Goal: Information Seeking & Learning: Check status

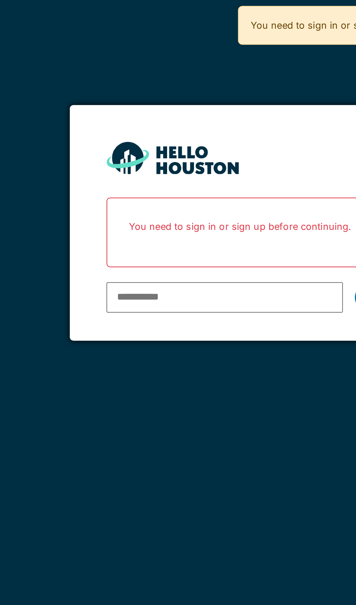
type input "**********"
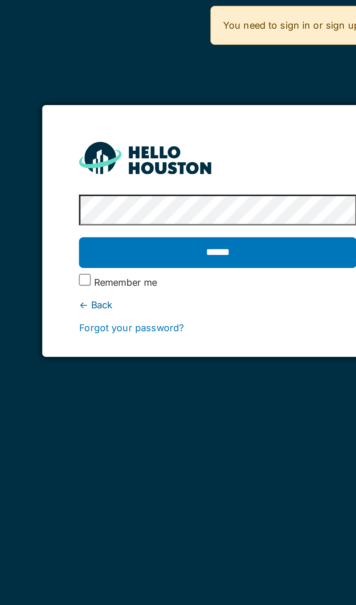
click at [193, 130] on input "******" at bounding box center [177, 124] width 137 height 15
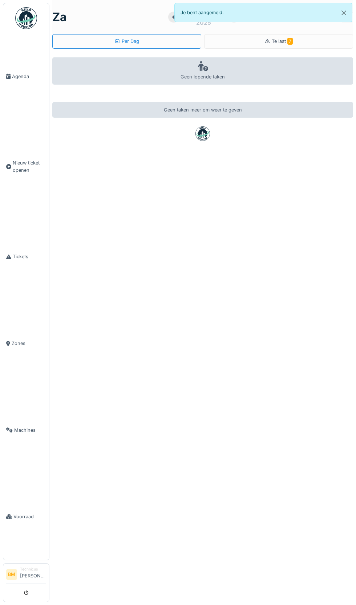
click at [23, 260] on span "Tickets" at bounding box center [29, 256] width 33 height 7
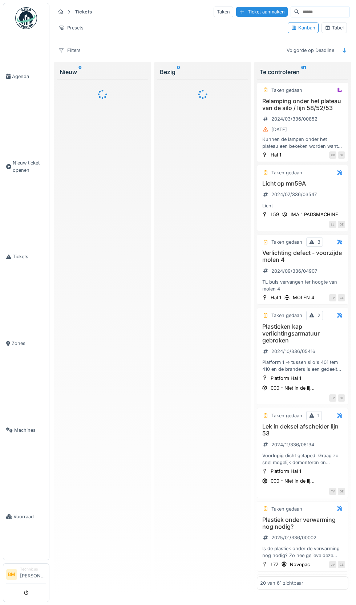
click at [314, 11] on input at bounding box center [324, 12] width 50 height 10
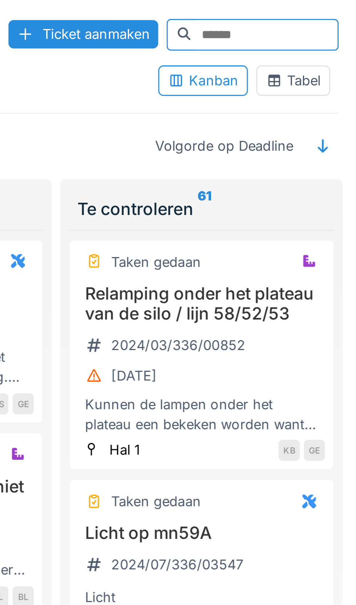
click at [299, 14] on input at bounding box center [324, 12] width 50 height 10
click at [299, 9] on input at bounding box center [324, 12] width 50 height 10
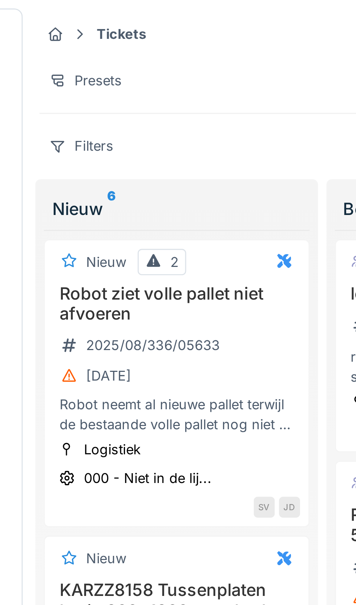
type input "*****"
click at [109, 143] on div "Robot neemt al nieuwe pallet terwijl de bestaande volle pallet nog niet is afge…" at bounding box center [102, 143] width 85 height 14
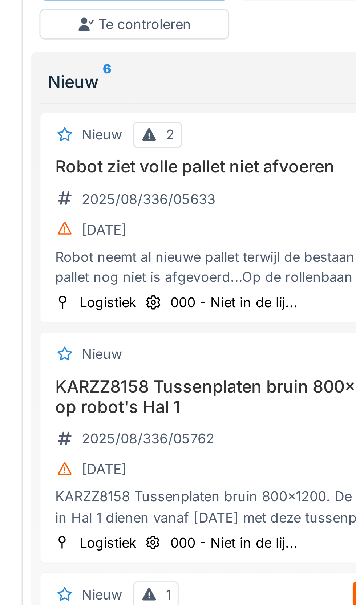
click at [124, 168] on div "Robot neemt al nieuwe pallet terwijl de bestaande volle pallet nog niet is afge…" at bounding box center [121, 170] width 127 height 14
click at [133, 138] on h3 "Robot ziet volle pallet niet afvoeren" at bounding box center [121, 135] width 127 height 7
click at [137, 139] on h3 "Robot ziet volle pallet niet afvoeren" at bounding box center [121, 135] width 127 height 7
click at [131, 172] on div "Robot neemt al nieuwe pallet terwijl de bestaande volle pallet nog niet is afge…" at bounding box center [121, 170] width 127 height 14
click at [130, 139] on h3 "Robot ziet volle pallet niet afvoeren" at bounding box center [121, 135] width 127 height 7
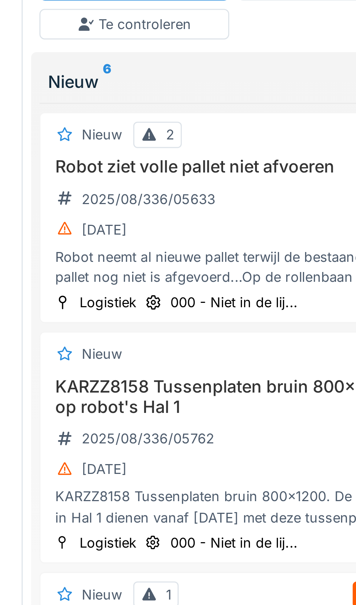
click at [130, 168] on div "Robot neemt al nieuwe pallet terwijl de bestaande volle pallet nog niet is afge…" at bounding box center [121, 170] width 127 height 14
click at [130, 136] on h3 "Robot ziet volle pallet niet afvoeren" at bounding box center [121, 135] width 127 height 7
click at [138, 136] on h3 "Robot ziet volle pallet niet afvoeren" at bounding box center [121, 135] width 127 height 7
click at [138, 139] on h3 "Robot ziet volle pallet niet afvoeren" at bounding box center [121, 135] width 127 height 7
click at [134, 153] on div "14-8-2025" at bounding box center [121, 157] width 127 height 9
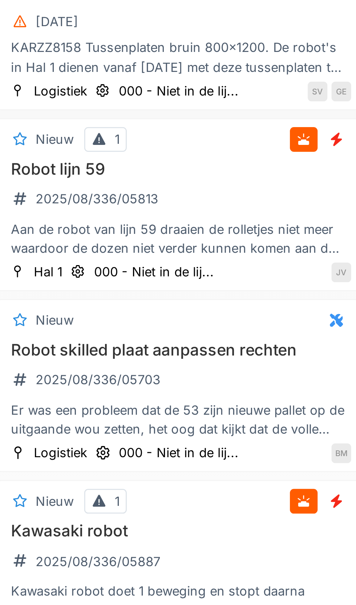
click at [135, 365] on div "Robot skilled plaat aanpassen rechten 2025/08/336/05703 Er was een probleem dat…" at bounding box center [121, 375] width 127 height 36
click at [140, 389] on div "Er was een probleem dat de 53 zijn nieuwe pallet op de uitgaande wou zetten, he…" at bounding box center [121, 386] width 127 height 14
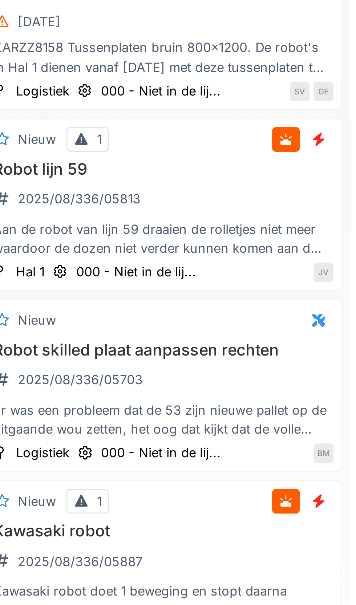
scroll to position [0, 2]
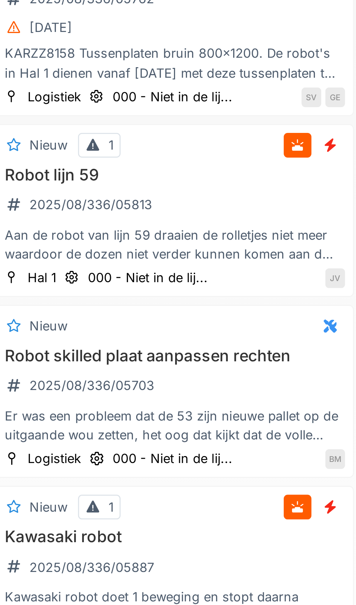
click at [177, 351] on icon at bounding box center [178, 349] width 6 height 5
click at [130, 385] on div "Er was een probleem dat de 53 zijn nieuwe pallet op de uitgaande wou zetten, he…" at bounding box center [119, 386] width 127 height 14
click at [112, 367] on div "2025/08/336/05703" at bounding box center [86, 371] width 60 height 9
click at [110, 385] on div "Er was een probleem dat de 53 zijn nieuwe pallet op de uitgaande wou zetten, he…" at bounding box center [119, 386] width 127 height 14
click at [85, 375] on div "2025/08/336/05703" at bounding box center [86, 371] width 60 height 9
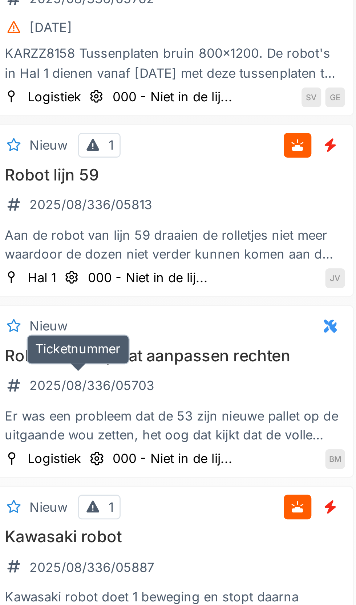
click at [91, 371] on div "2025/08/336/05703" at bounding box center [91, 371] width 46 height 7
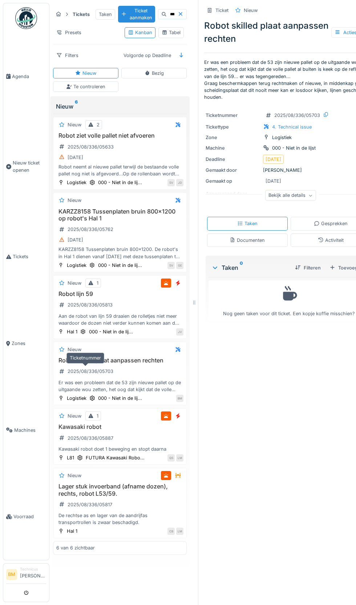
click at [133, 387] on div "Er was een probleem dat de 53 zijn nieuwe pallet op de uitgaande wou zetten, he…" at bounding box center [119, 386] width 127 height 14
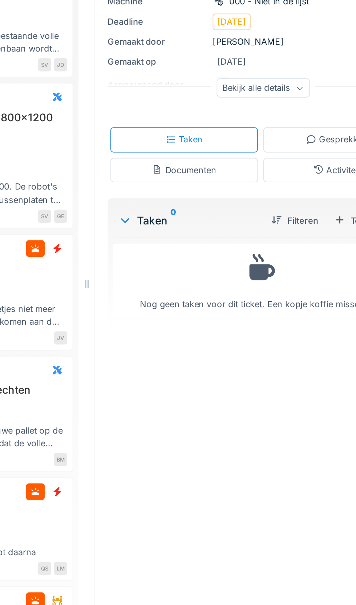
scroll to position [0, 0]
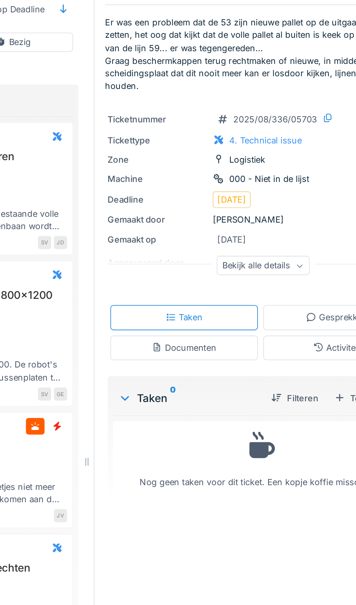
click at [280, 195] on div "Bekijk alle details" at bounding box center [263, 195] width 51 height 11
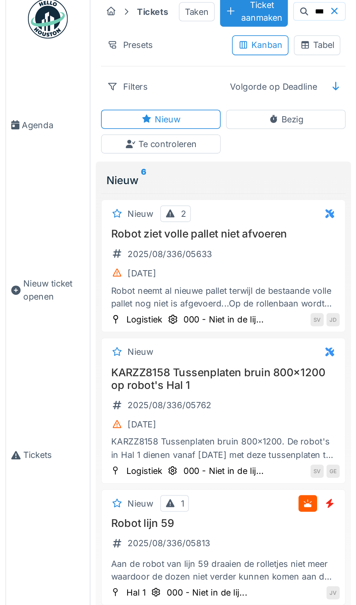
click at [130, 136] on h3 "Robot ziet volle pallet niet afvoeren" at bounding box center [121, 135] width 127 height 7
